Goal: Information Seeking & Learning: Learn about a topic

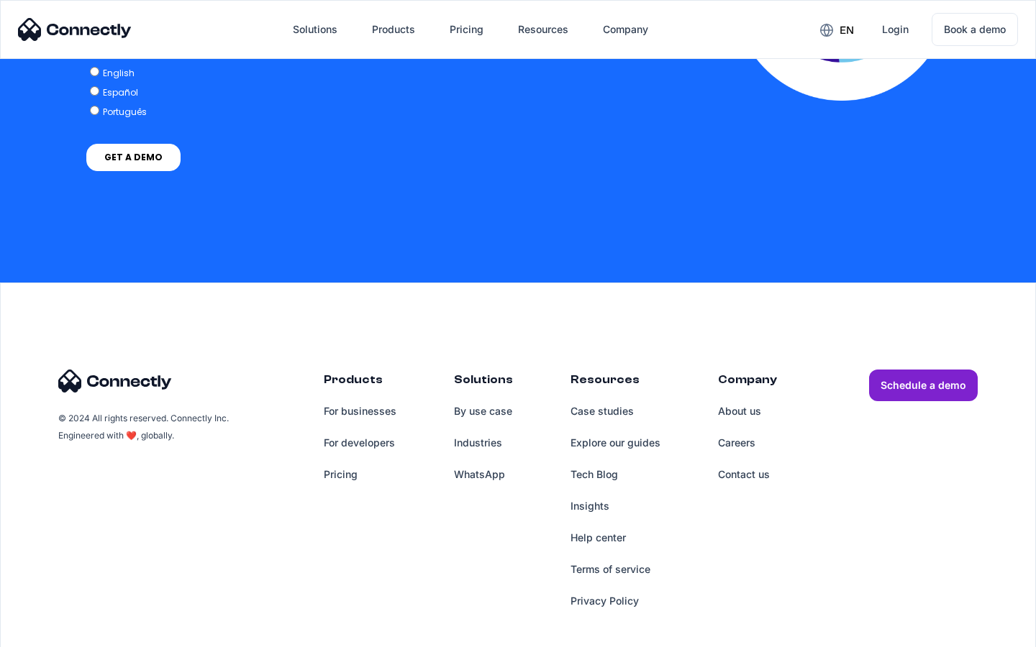
scroll to position [3157, 0]
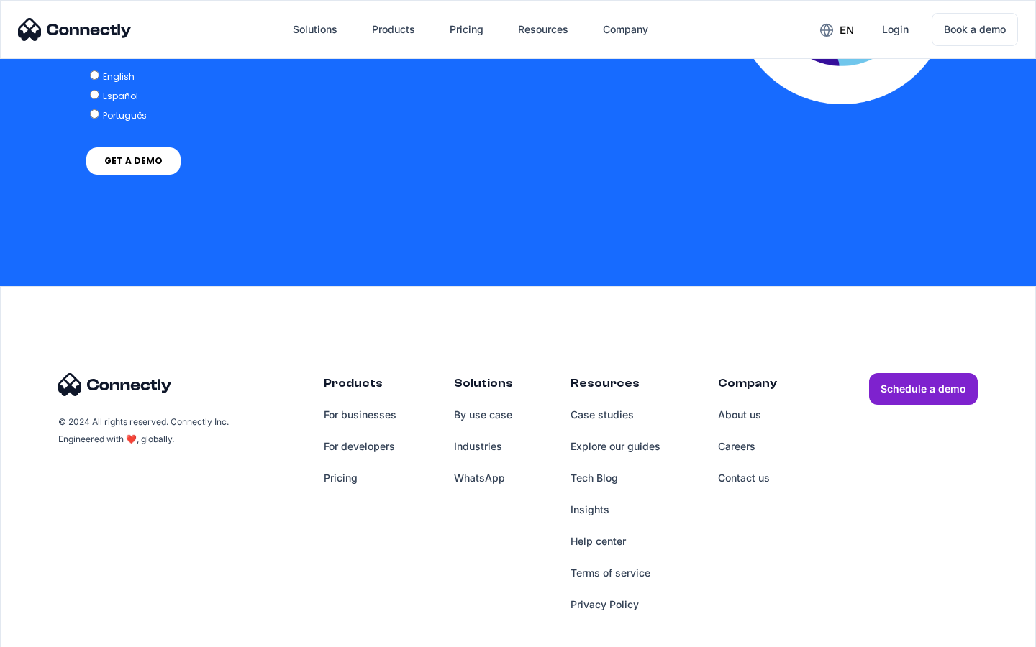
scroll to position [2939, 0]
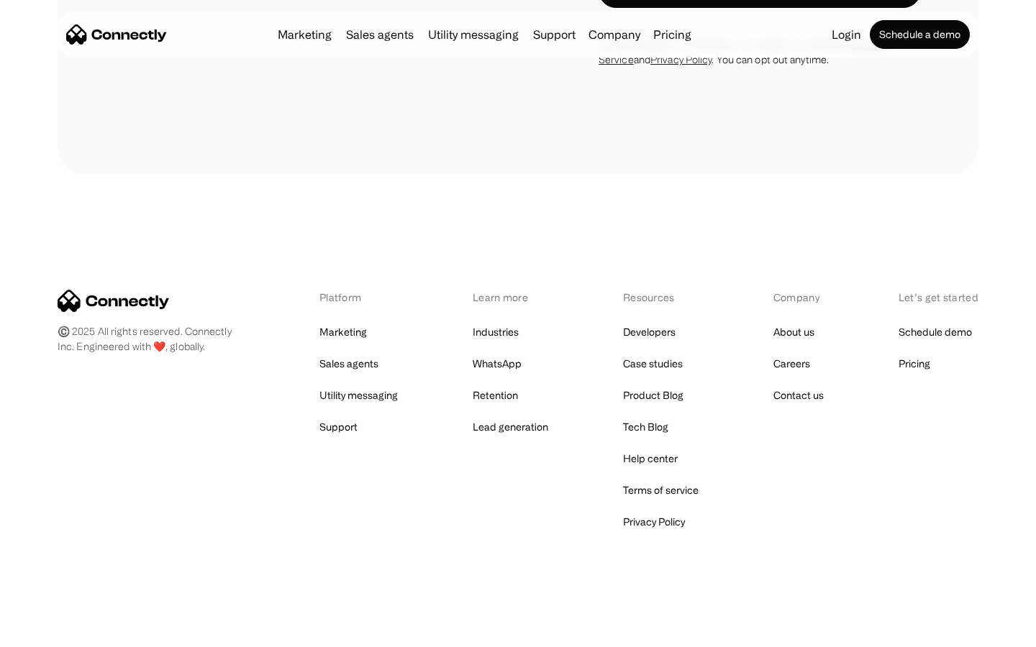
scroll to position [1324, 0]
